Goal: Task Accomplishment & Management: Use online tool/utility

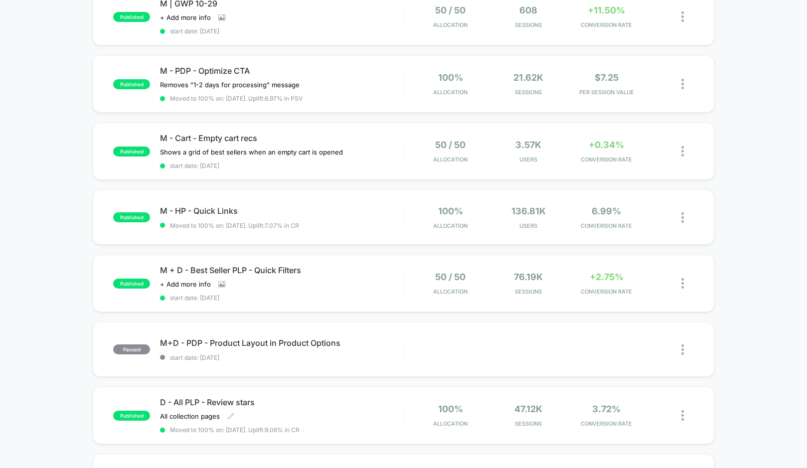
scroll to position [64, 0]
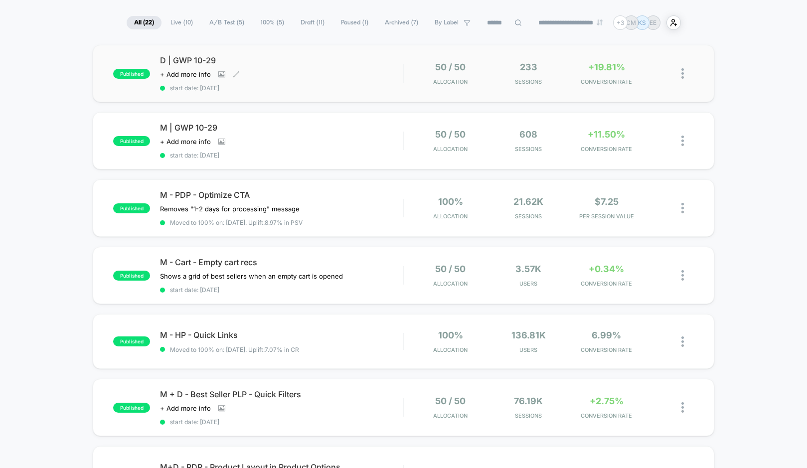
click at [341, 81] on div "D | GWP 10-29 Click to view images Click to edit experience details + Add more …" at bounding box center [281, 73] width 243 height 36
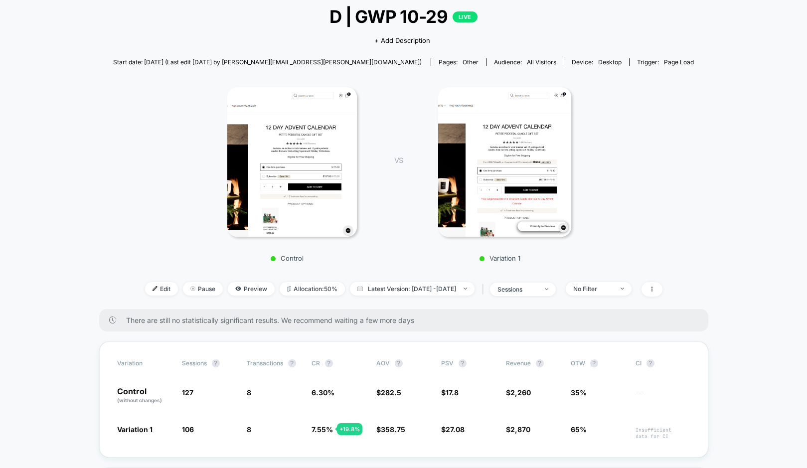
scroll to position [56, 0]
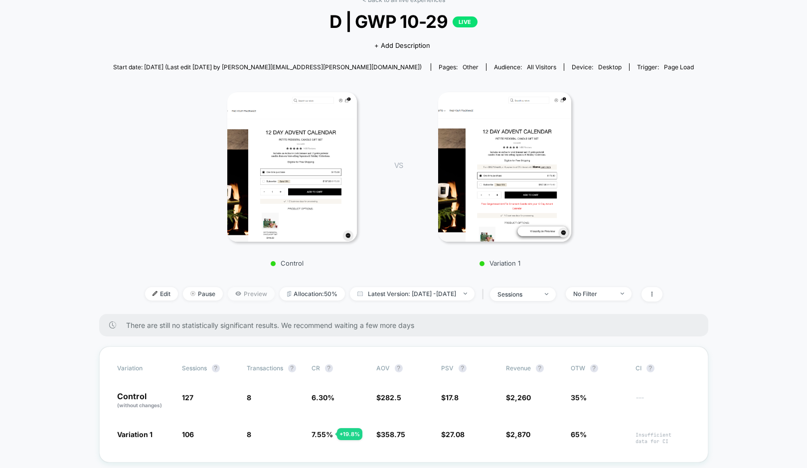
click at [246, 293] on span "Preview" at bounding box center [251, 293] width 47 height 13
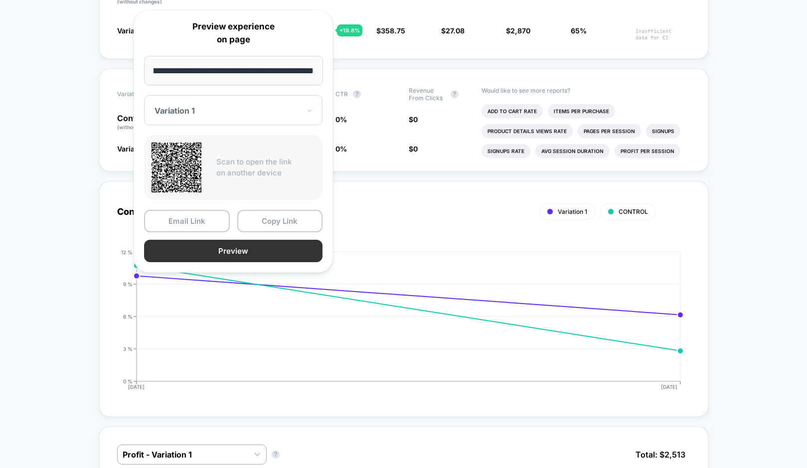
scroll to position [0, 0]
click at [267, 249] on button "Preview" at bounding box center [233, 251] width 178 height 22
